Goal: Task Accomplishment & Management: Use online tool/utility

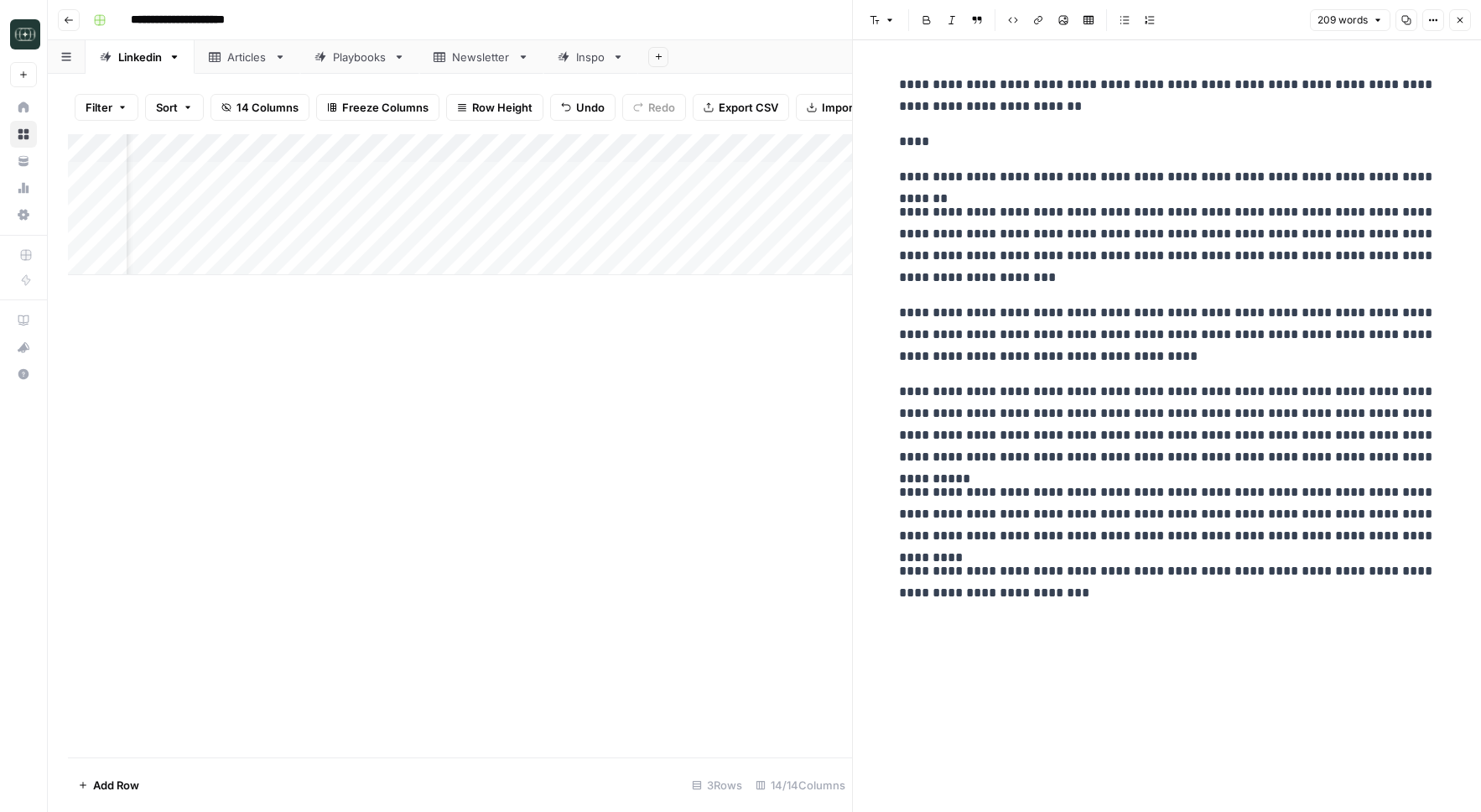
scroll to position [0, 64]
click at [97, 18] on rect "button" at bounding box center [100, 20] width 10 height 10
click at [80, 20] on header "**********" at bounding box center [765, 20] width 1434 height 41
click at [77, 20] on button "Go back" at bounding box center [69, 20] width 22 height 22
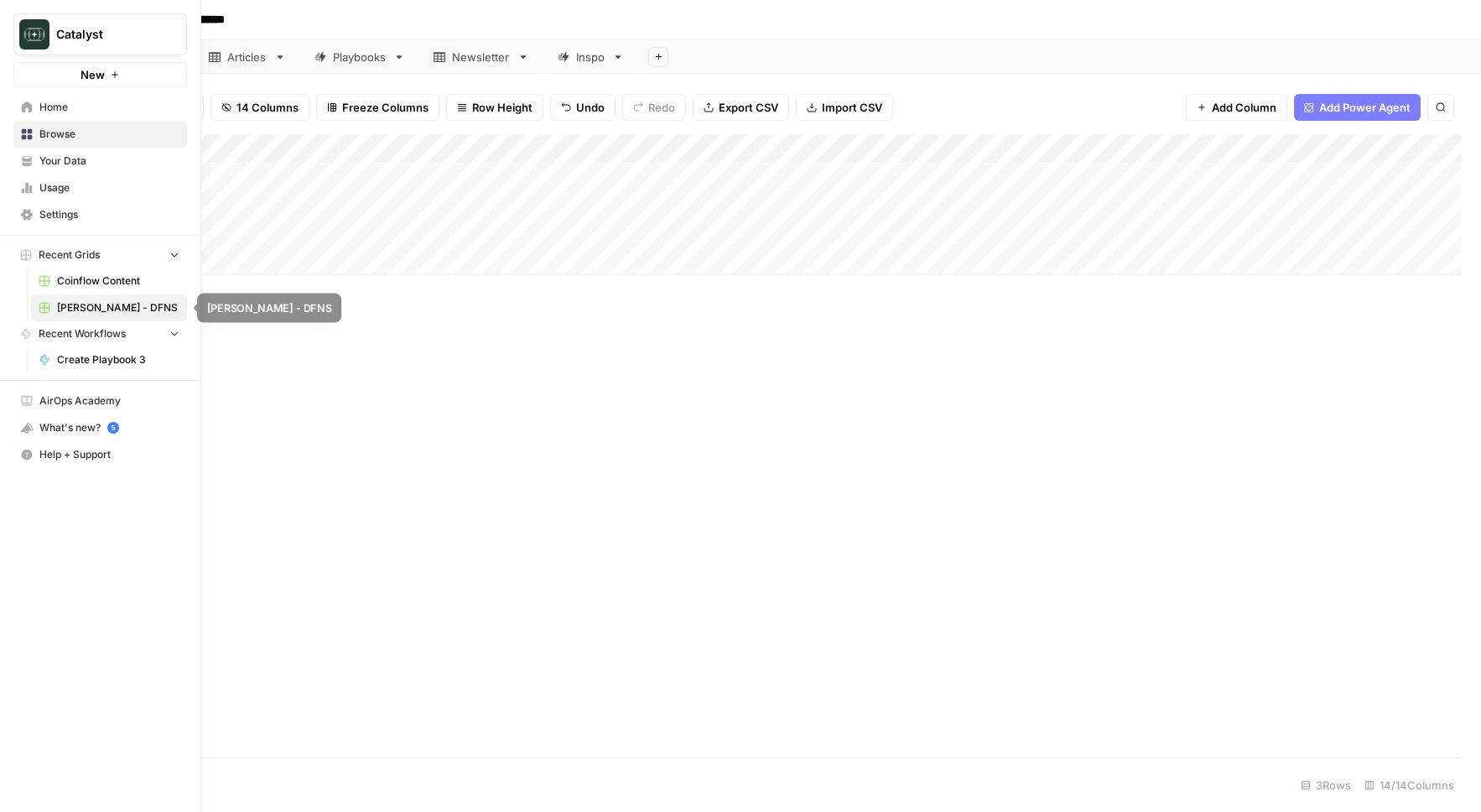
click at [94, 286] on span "Coinflow Content" at bounding box center [118, 281] width 123 height 15
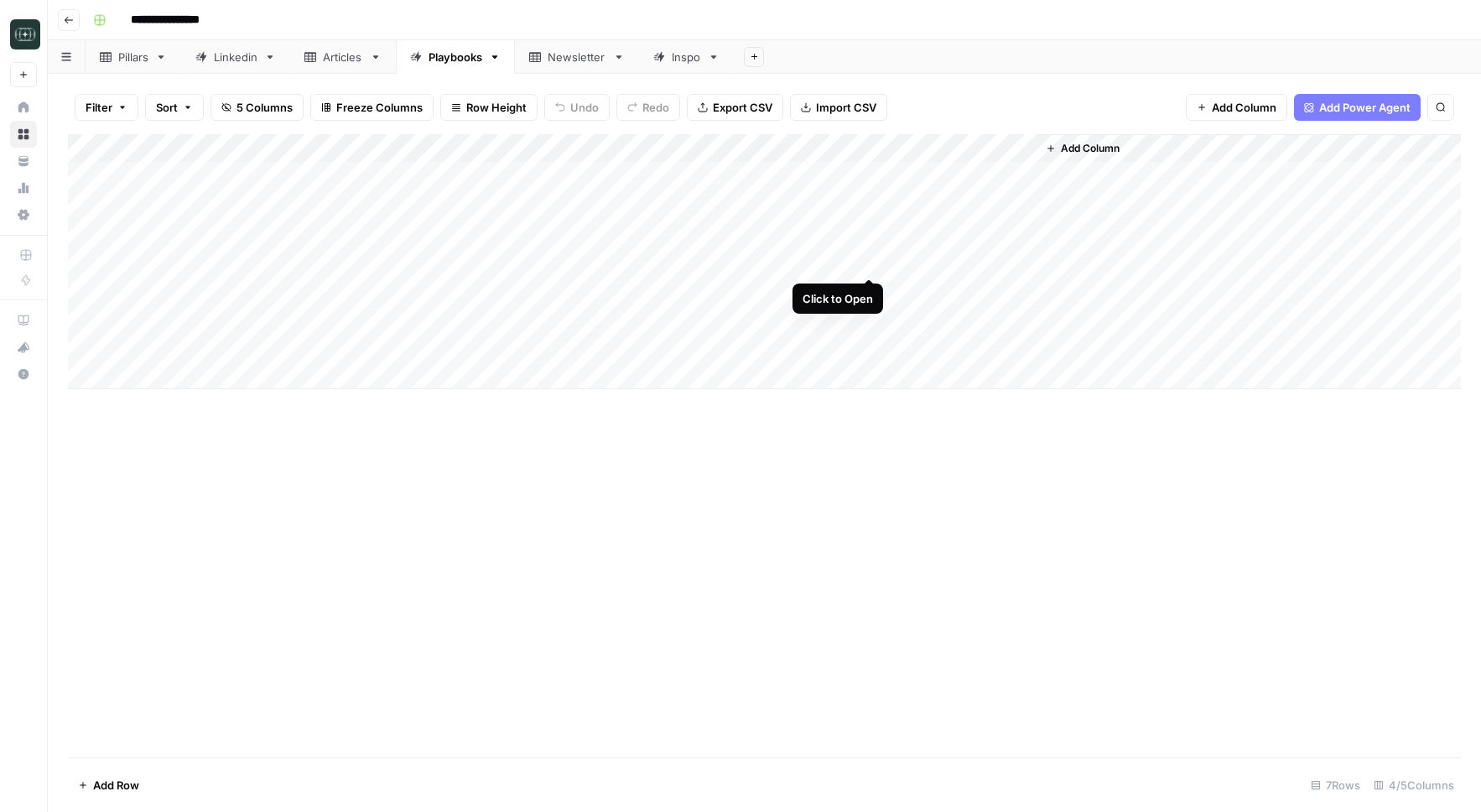
click at [868, 258] on div "Add Column" at bounding box center [764, 261] width 1393 height 255
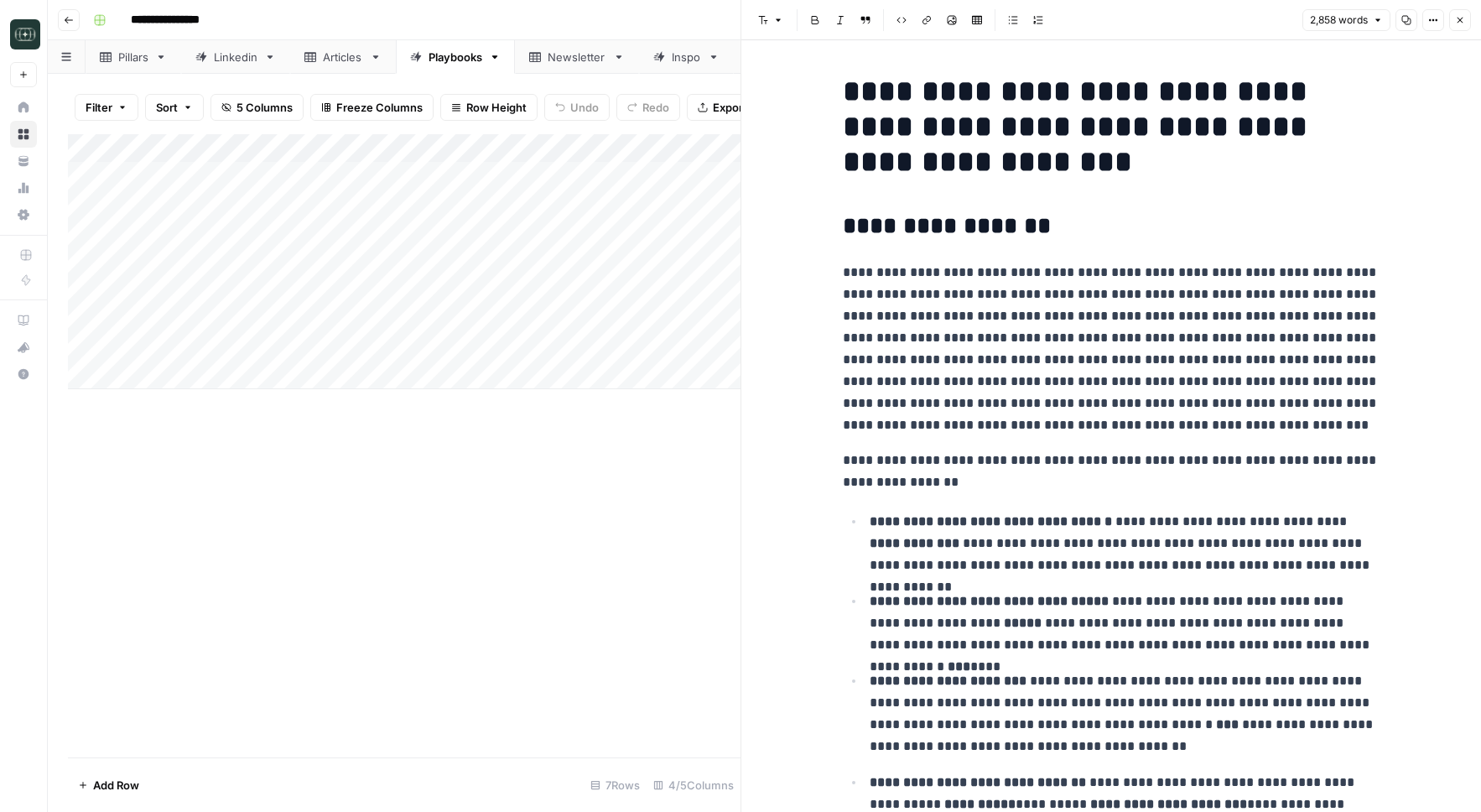
scroll to position [698, 0]
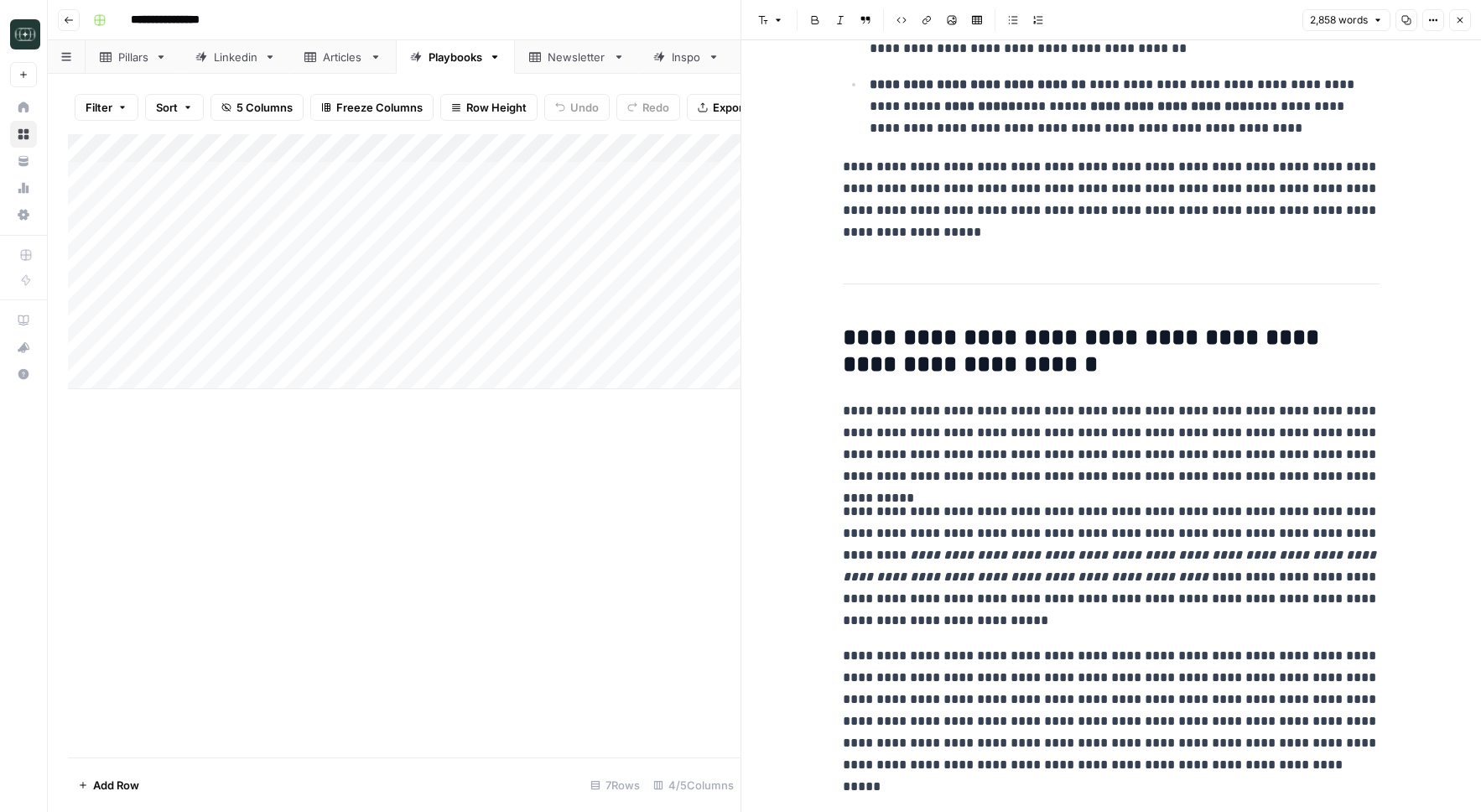
click at [971, 563] on p "**********" at bounding box center [1111, 566] width 537 height 131
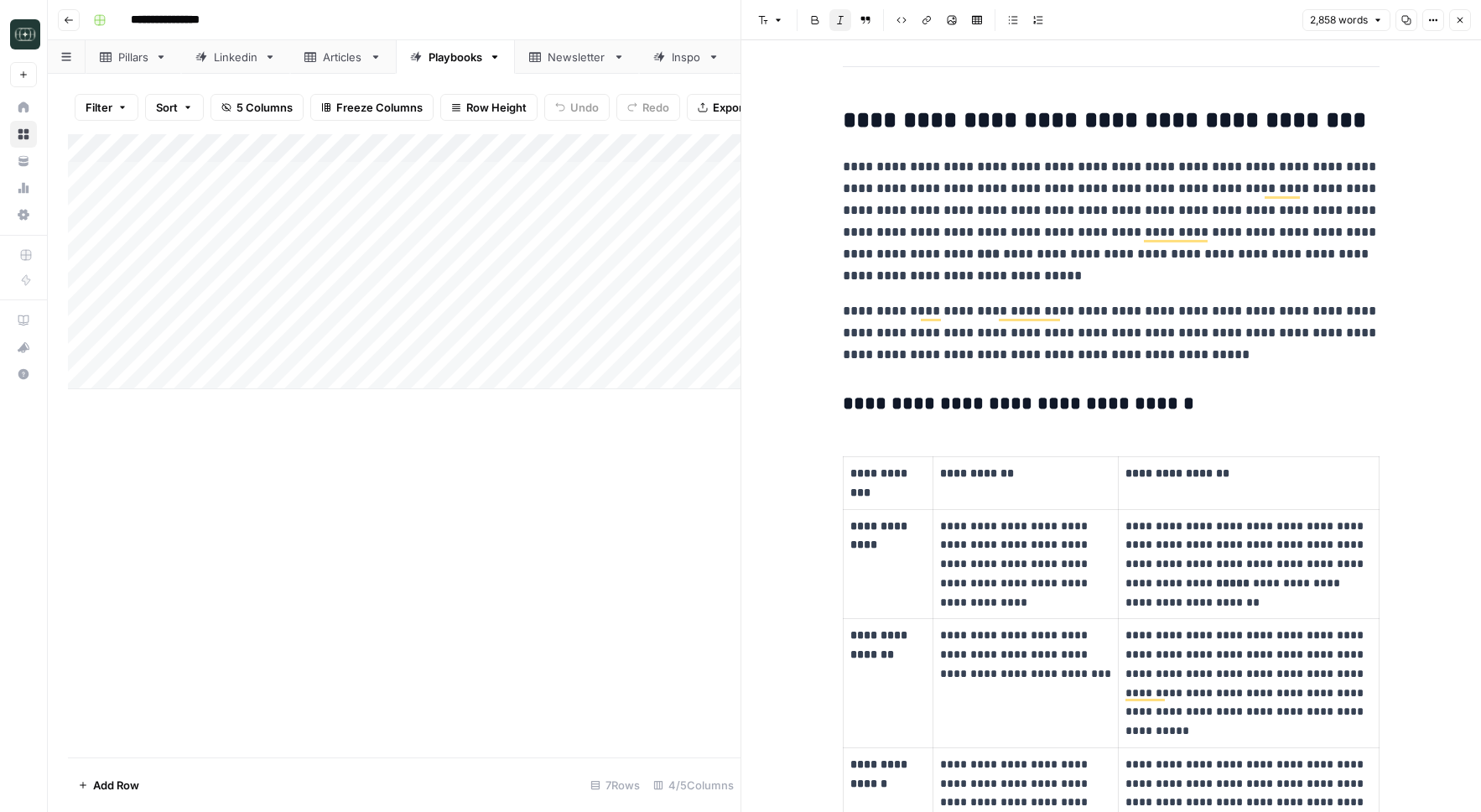
scroll to position [1483, 0]
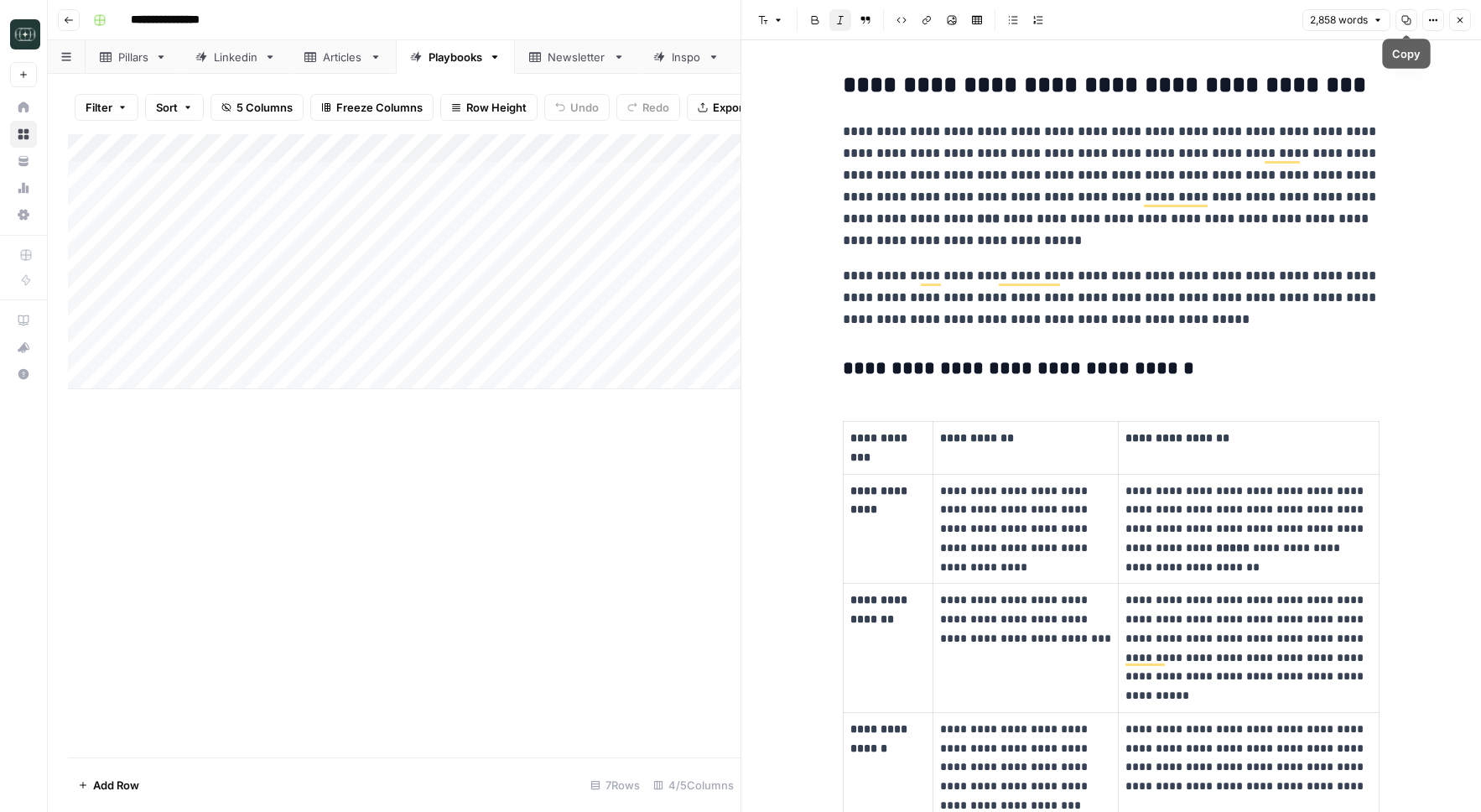
click at [1401, 11] on button "Copy" at bounding box center [1407, 20] width 22 height 22
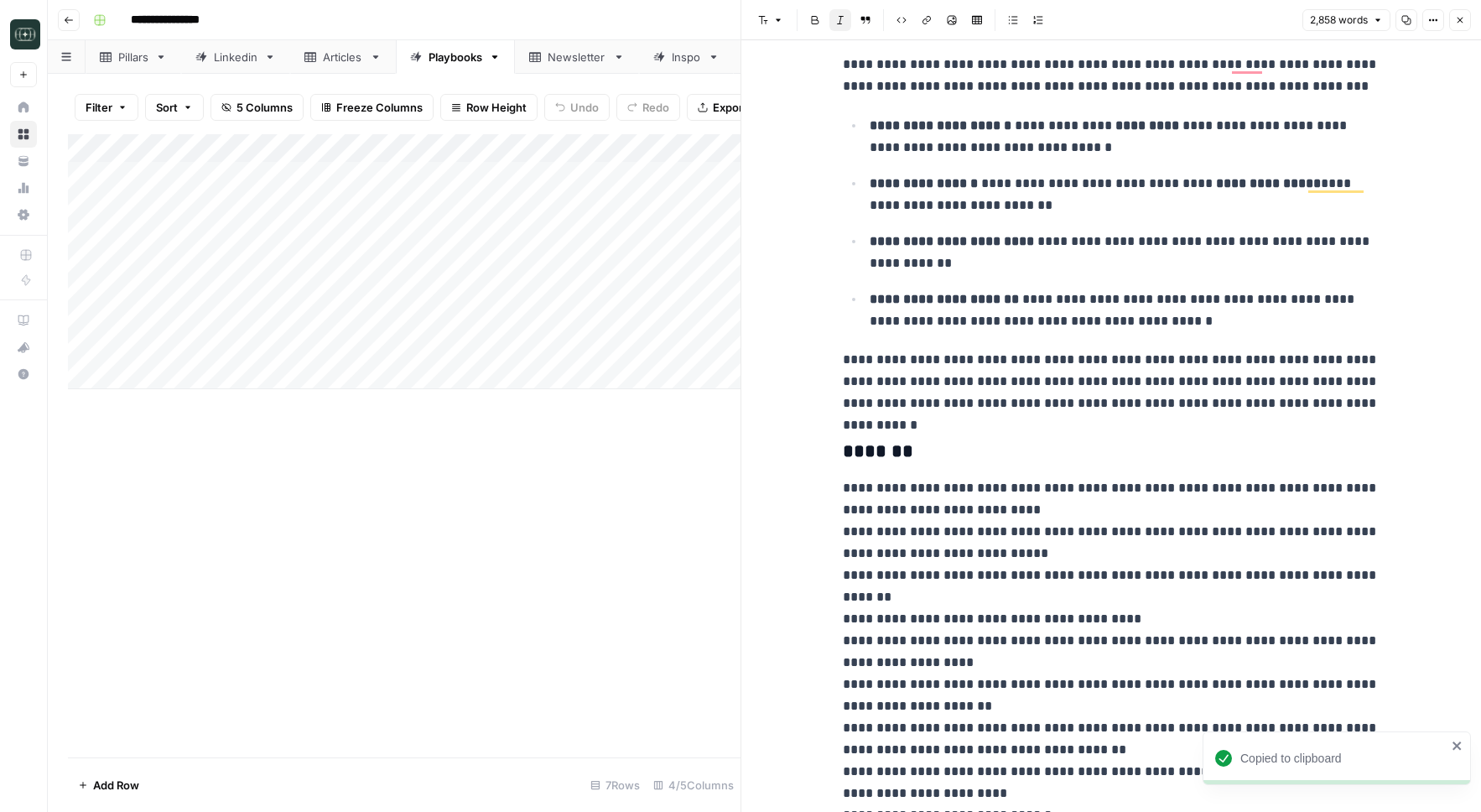
scroll to position [2477, 0]
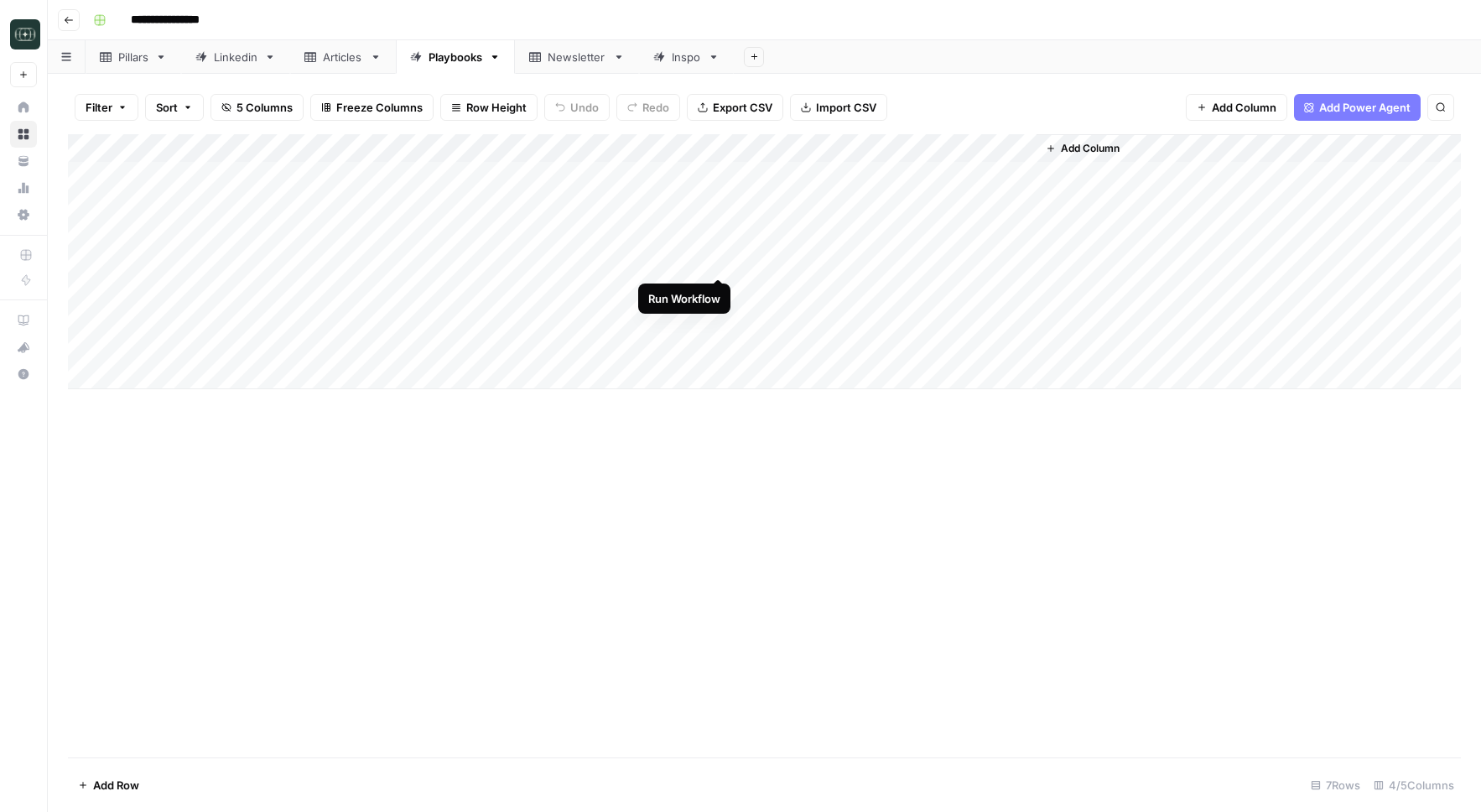
click at [716, 263] on div "Add Column" at bounding box center [764, 261] width 1393 height 255
click at [717, 292] on div "Add Column" at bounding box center [764, 261] width 1393 height 255
click at [723, 173] on div "Add Column" at bounding box center [764, 261] width 1393 height 255
click at [865, 342] on div "Add Column" at bounding box center [764, 261] width 1393 height 255
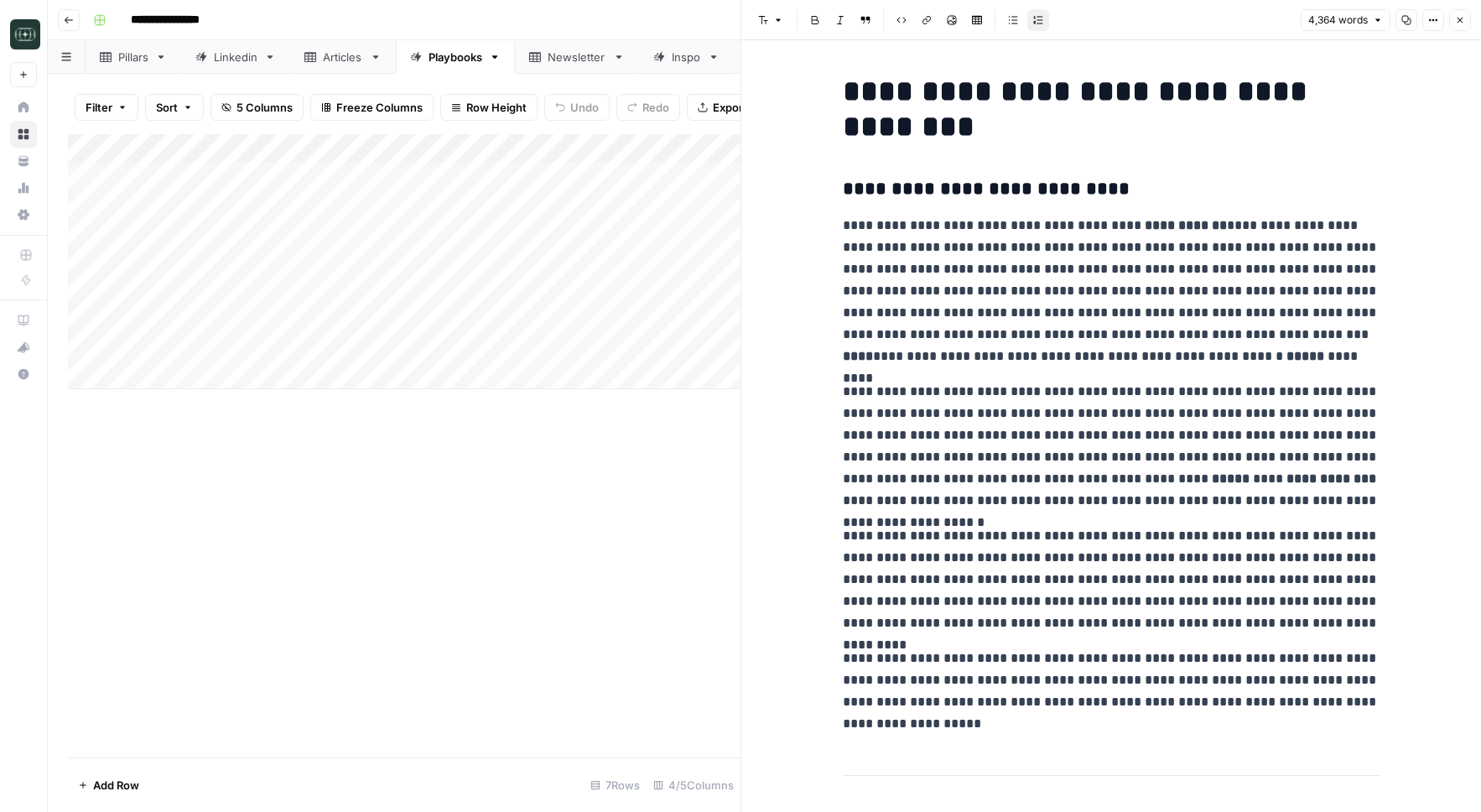
click at [1401, 17] on button "Copy" at bounding box center [1407, 20] width 22 height 22
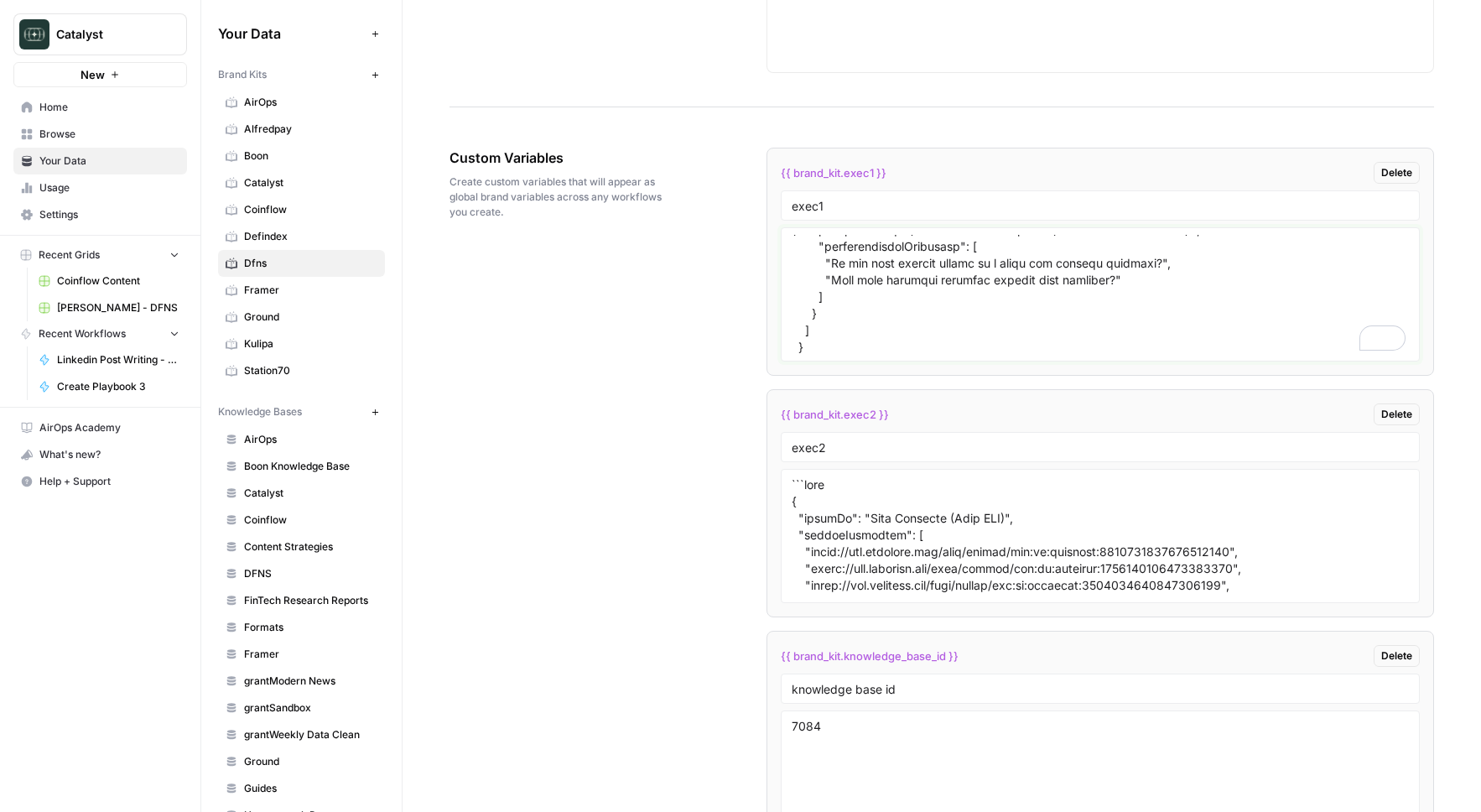
click at [990, 315] on textarea "To enrich screen reader interactions, please activate Accessibility in Grammarl…" at bounding box center [1100, 294] width 618 height 119
click at [721, 351] on div "Custom Variables Create custom variables that will appear as global brand varia…" at bounding box center [941, 524] width 985 height 819
